Goal: Transaction & Acquisition: Purchase product/service

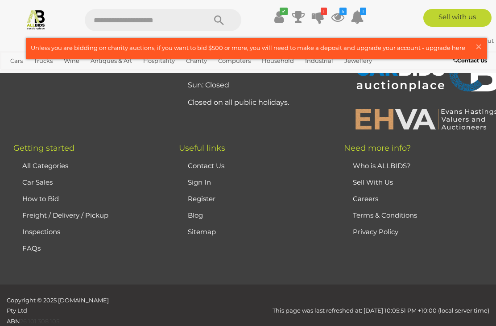
scroll to position [796, 0]
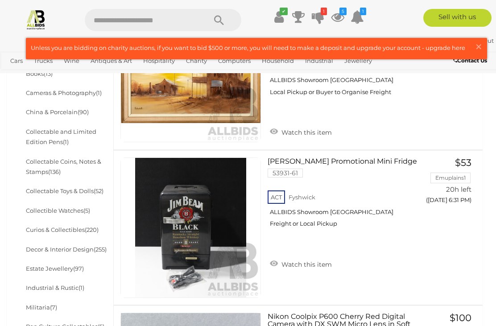
scroll to position [322, 0]
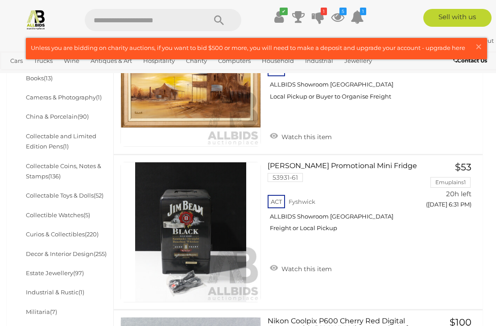
click at [320, 15] on icon at bounding box center [318, 17] width 12 height 16
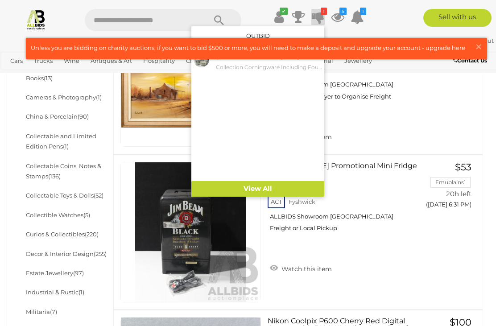
click at [294, 66] on small "Collection Corningware Including Four Lidded Casseroles, Two Oven Warming Trays…" at bounding box center [269, 67] width 106 height 10
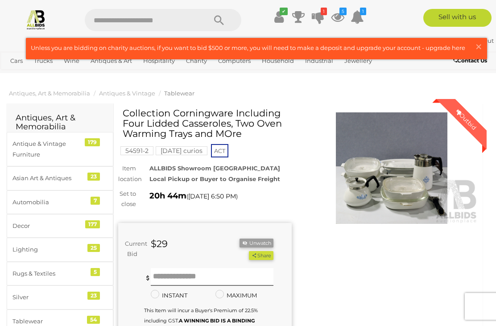
click at [480, 56] on link at bounding box center [256, 48] width 460 height 21
click at [322, 13] on icon "1" at bounding box center [324, 12] width 6 height 8
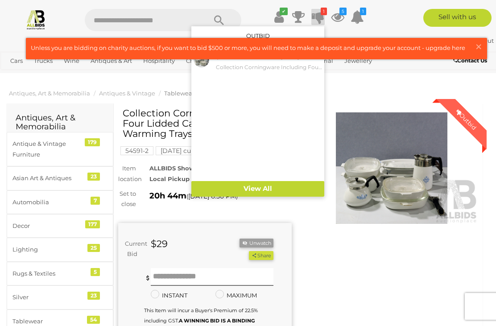
click at [341, 17] on icon at bounding box center [337, 17] width 13 height 16
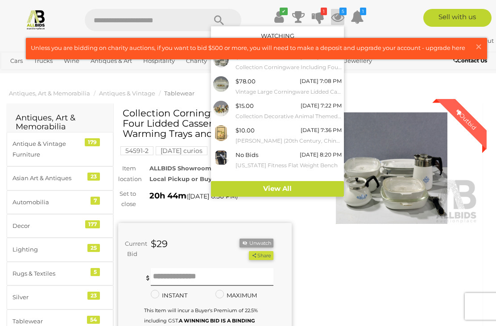
click at [476, 47] on span "×" at bounding box center [478, 46] width 8 height 17
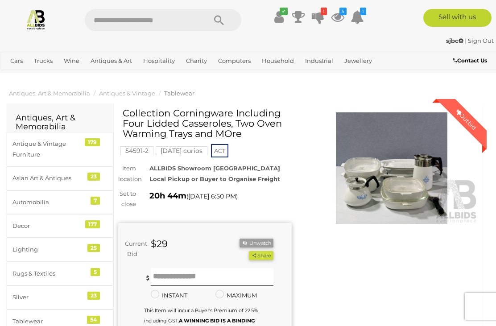
click at [361, 18] on icon at bounding box center [356, 17] width 13 height 16
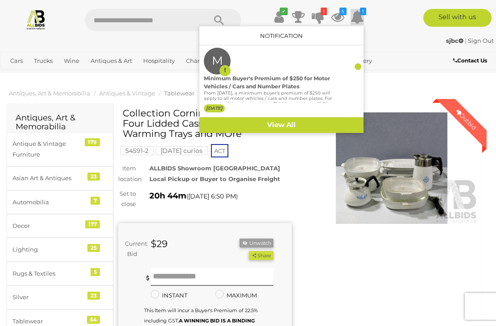
click at [64, 29] on link at bounding box center [35, 19] width 71 height 21
